Goal: Task Accomplishment & Management: Use online tool/utility

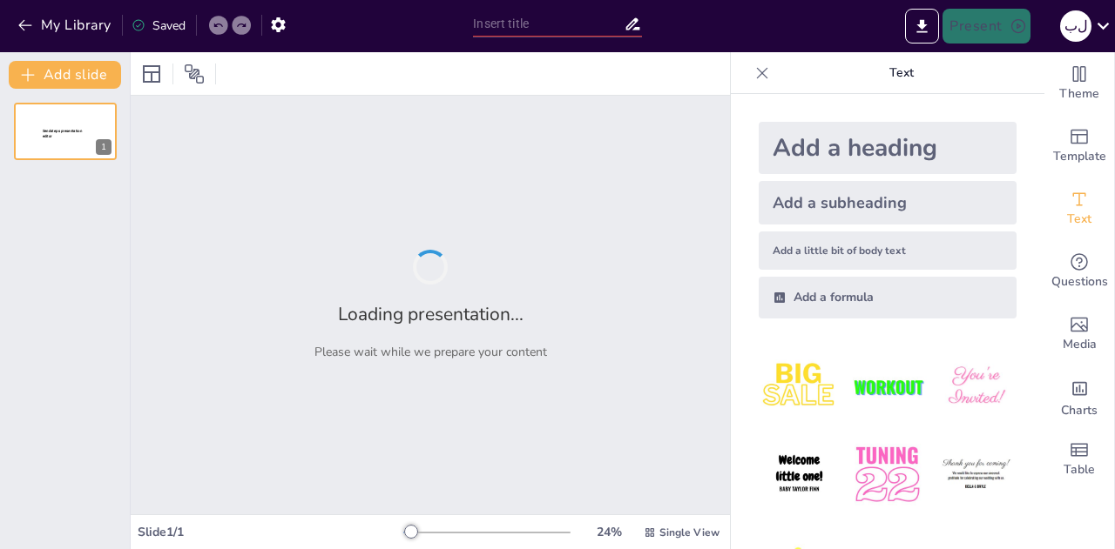
type input "خريطة المترو التعليمية: تنويع أنماط التعلم"
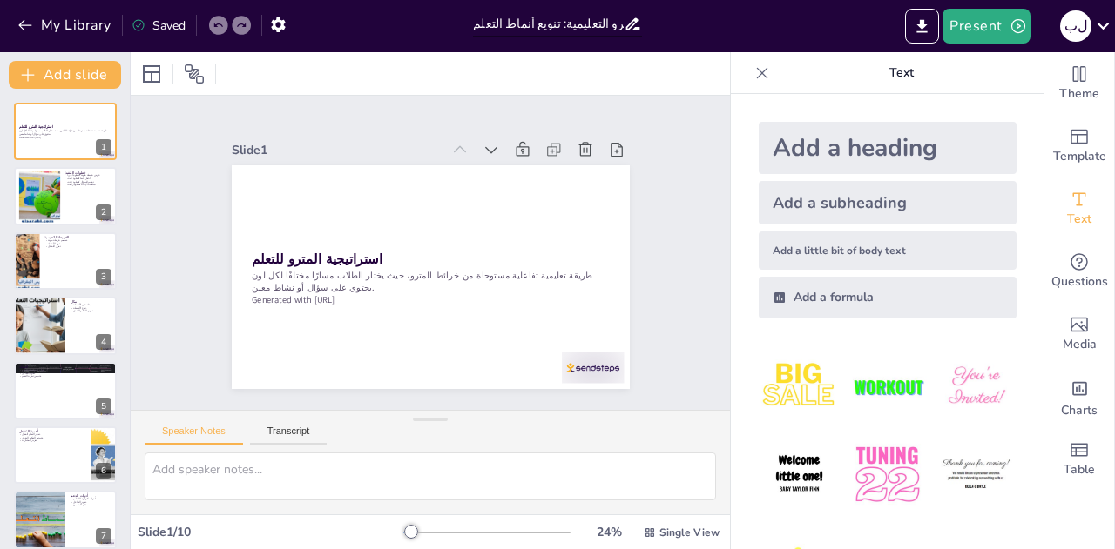
click at [60, 41] on div "My Library Saved" at bounding box center [232, 24] width 464 height 49
click at [36, 21] on button "My Library" at bounding box center [65, 25] width 105 height 28
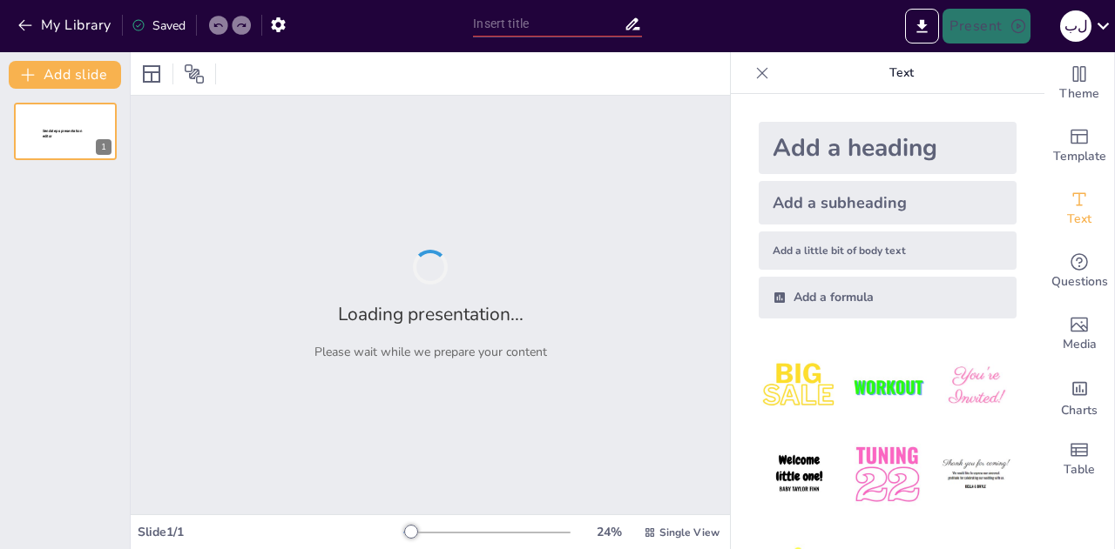
type input "رحلة التعلم: استكشاف استراتيجية المترو"
